Goal: Task Accomplishment & Management: Manage account settings

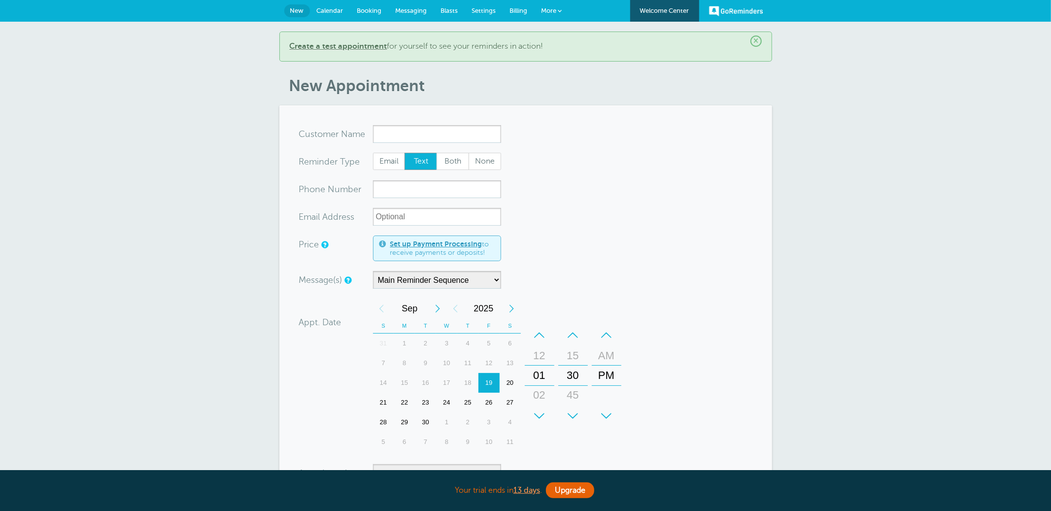
click at [484, 13] on span "Settings" at bounding box center [484, 10] width 24 height 7
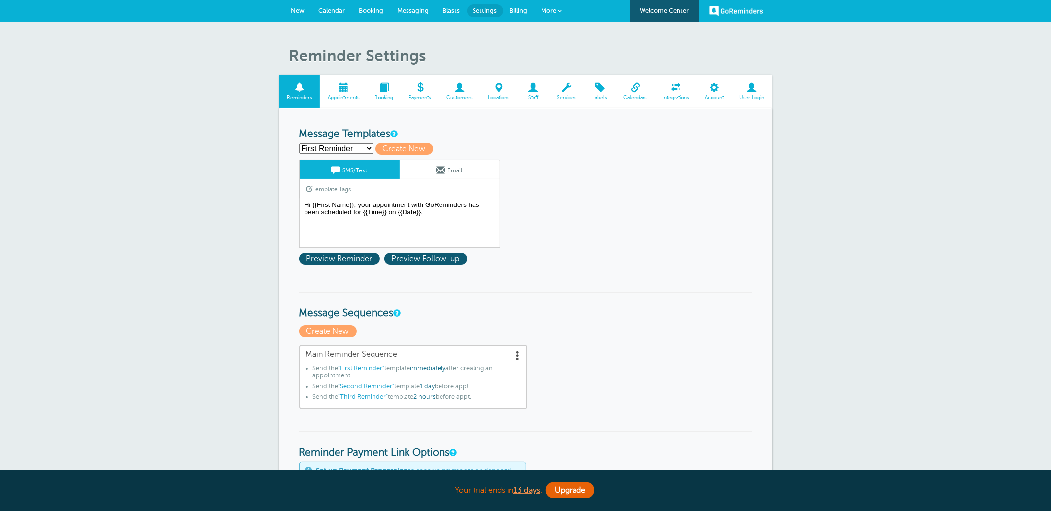
click at [670, 91] on span at bounding box center [676, 87] width 42 height 9
